Goal: Transaction & Acquisition: Purchase product/service

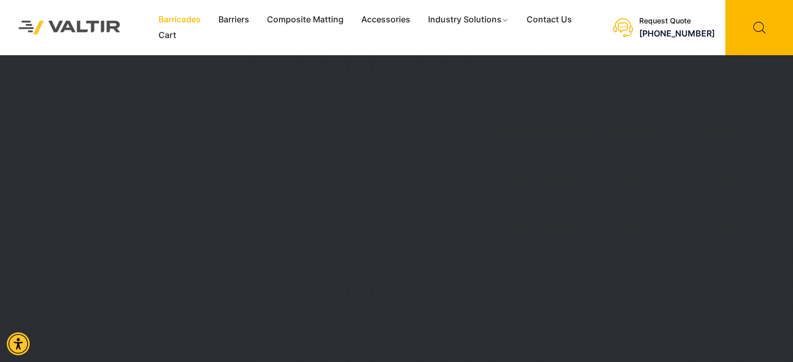
click at [182, 25] on link "Barricades" at bounding box center [180, 20] width 60 height 16
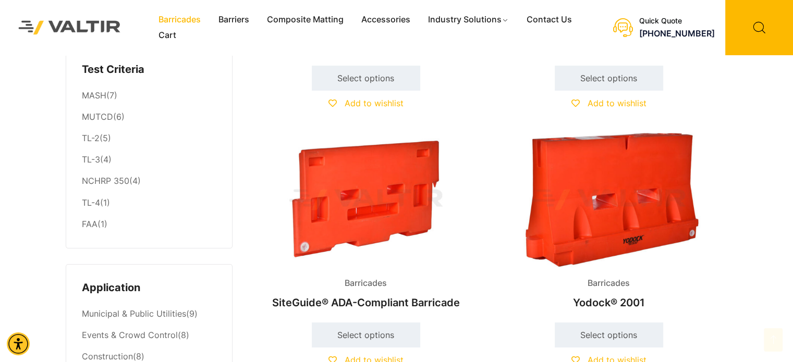
scroll to position [231, 0]
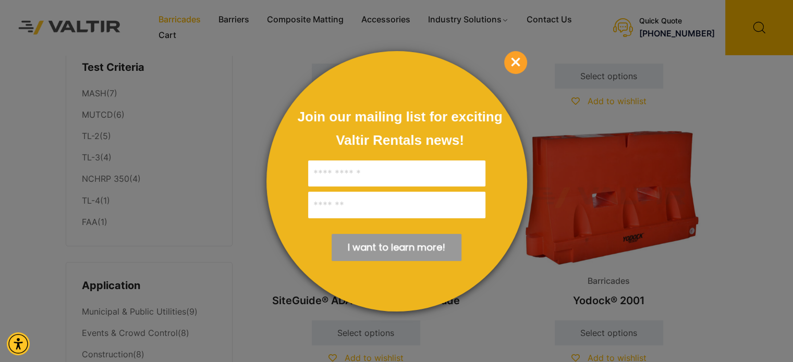
click at [631, 247] on div at bounding box center [396, 181] width 793 height 362
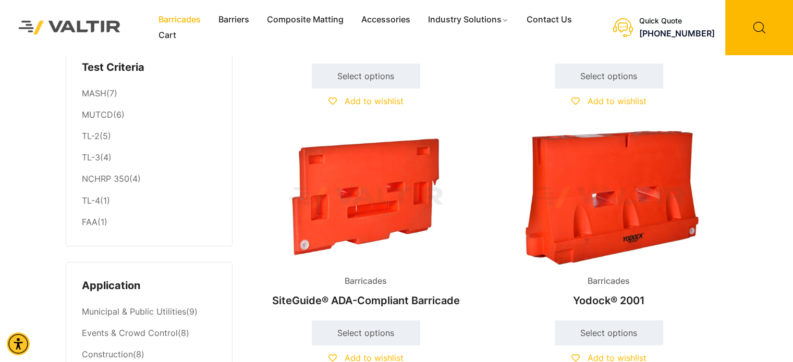
click at [610, 219] on img at bounding box center [608, 197] width 225 height 135
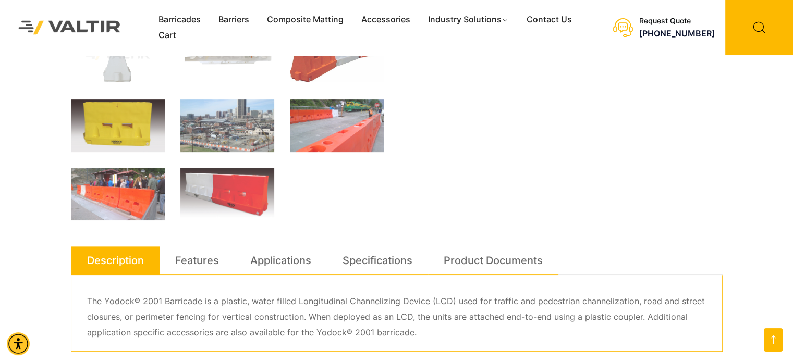
scroll to position [171, 0]
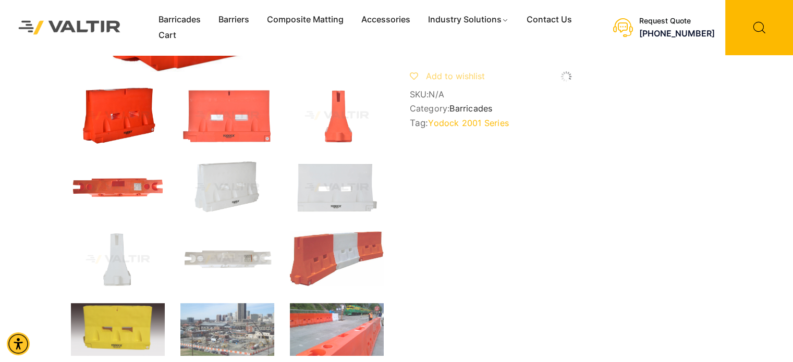
drag, startPoint x: 799, startPoint y: 56, endPoint x: 799, endPoint y: 97, distance: 41.7
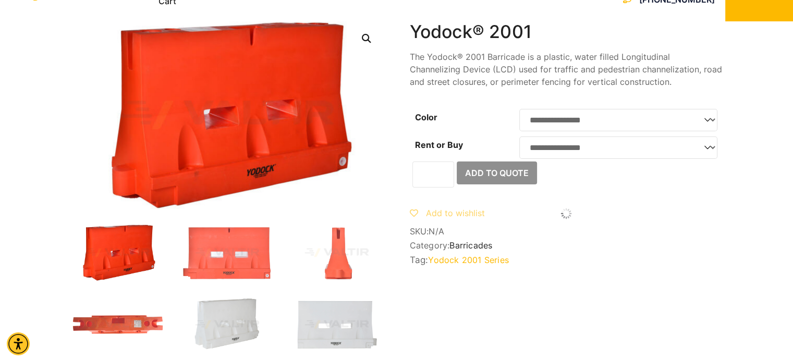
scroll to position [0, 0]
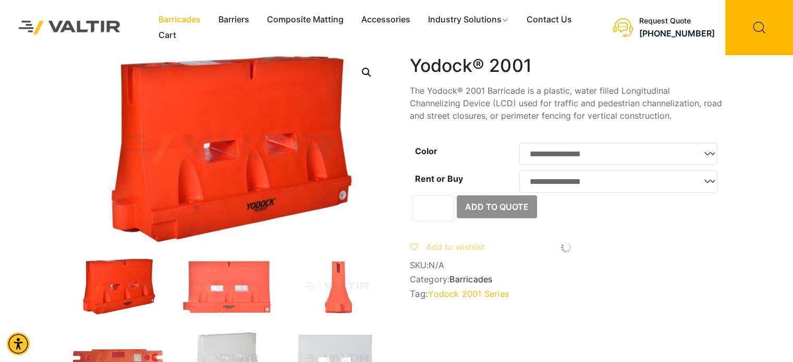
click at [185, 22] on link "Barricades" at bounding box center [180, 20] width 60 height 16
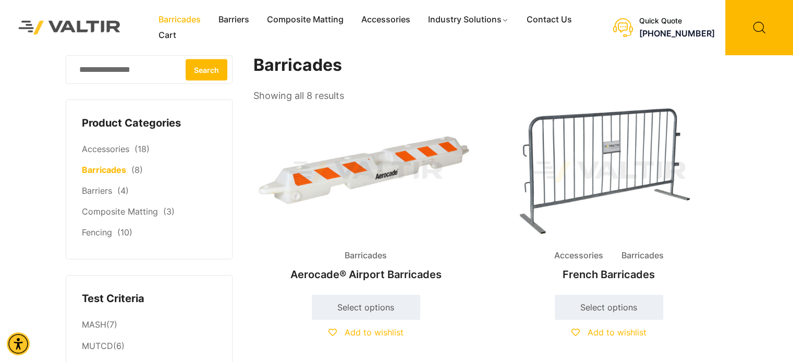
drag, startPoint x: 392, startPoint y: 2, endPoint x: 391, endPoint y: 10, distance: 8.4
click at [391, 10] on div "Menu Barricades Barriers Composite Matting Accessories Industry Solutions Const…" at bounding box center [366, 27] width 432 height 55
click at [391, 21] on link "Accessories" at bounding box center [385, 20] width 67 height 16
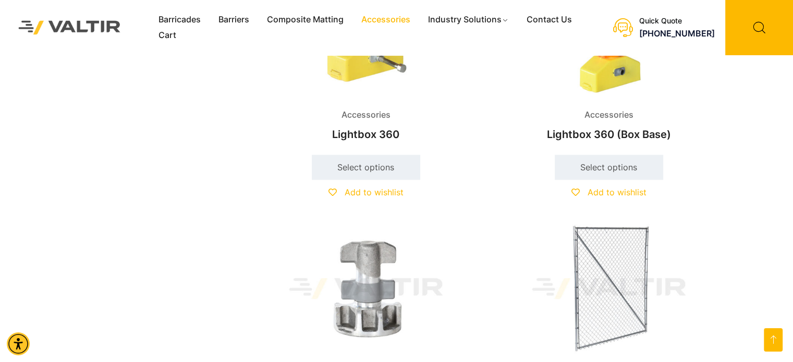
scroll to position [208, 0]
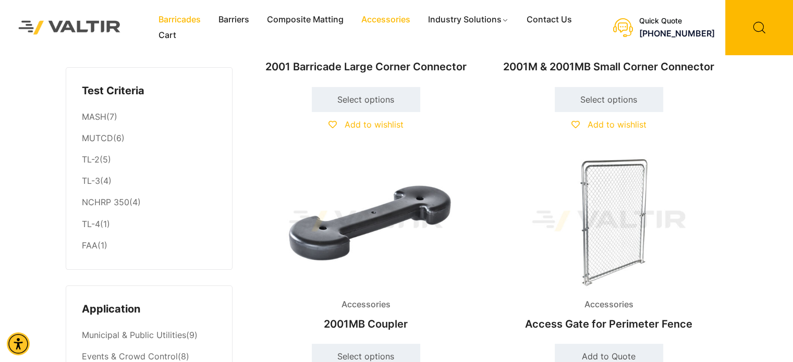
click at [197, 20] on link "Barricades" at bounding box center [180, 20] width 60 height 16
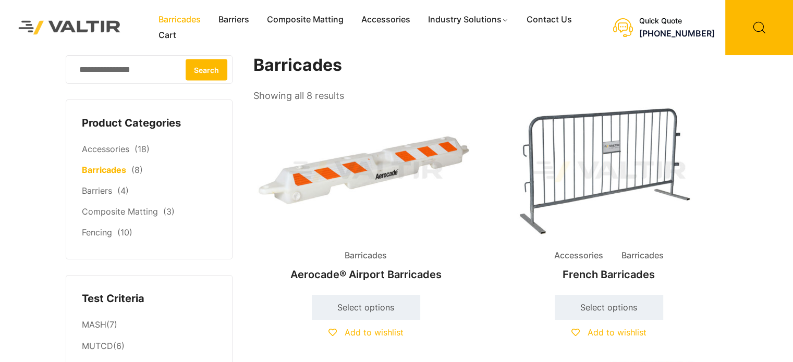
click at [197, 20] on link "Barricades" at bounding box center [180, 20] width 60 height 16
click at [135, 72] on input "Search for:" at bounding box center [149, 69] width 167 height 29
type input "******"
click at [186, 59] on button "Search" at bounding box center [207, 69] width 42 height 21
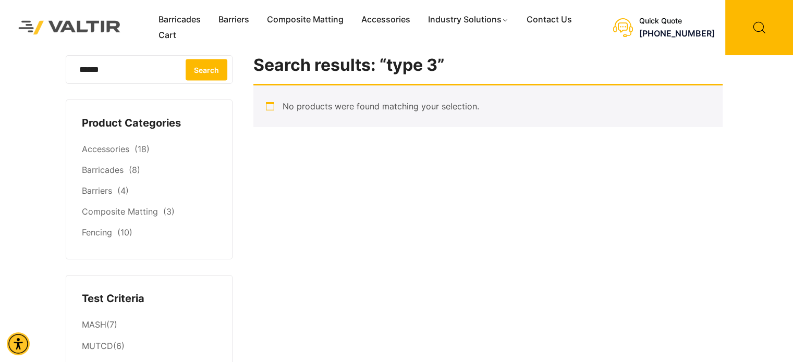
drag, startPoint x: 143, startPoint y: 61, endPoint x: 0, endPoint y: 91, distance: 146.5
click at [0, 91] on div "Barricades Barriers Composite Matting Accessories Industry Solutions Constructi…" at bounding box center [396, 129] width 793 height 258
type input "*****"
click at [186, 59] on button "Search" at bounding box center [207, 69] width 42 height 21
